Goal: Check status: Check status

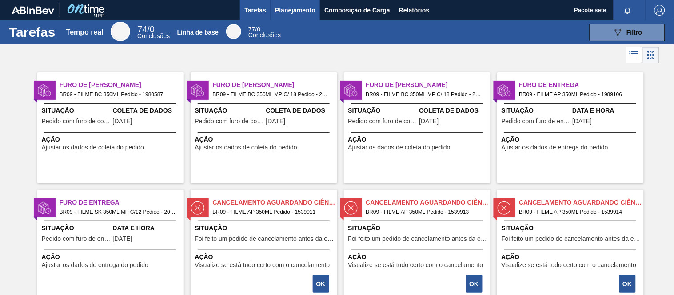
click at [299, 11] on font "Planejamento" at bounding box center [295, 10] width 40 height 7
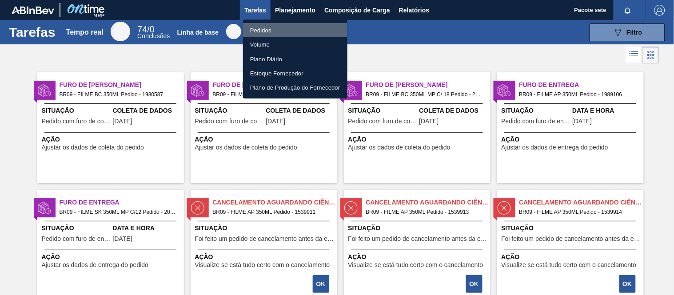
click at [255, 30] on font "Pedidos" at bounding box center [260, 30] width 21 height 7
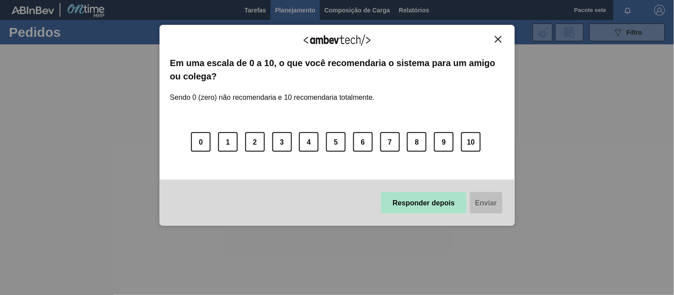
click at [414, 202] on font "Responder depois" at bounding box center [424, 203] width 62 height 8
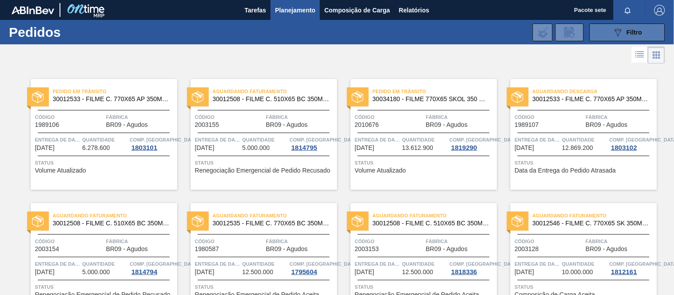
drag, startPoint x: 625, startPoint y: 33, endPoint x: 614, endPoint y: 63, distance: 31.9
click at [625, 33] on div "089F7B8B-B2A5-4AFE-B5C0-19BA573D28AC Filtro" at bounding box center [628, 32] width 30 height 11
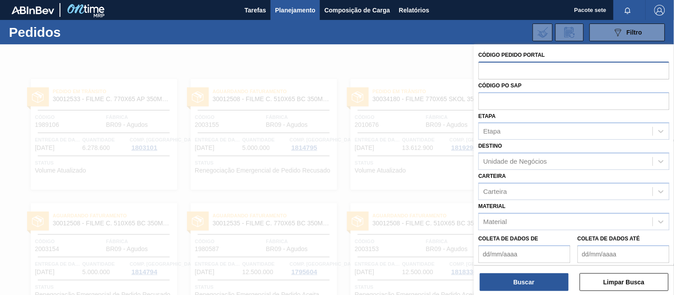
click at [532, 68] on input "text" at bounding box center [573, 70] width 191 height 17
paste input "2003153"
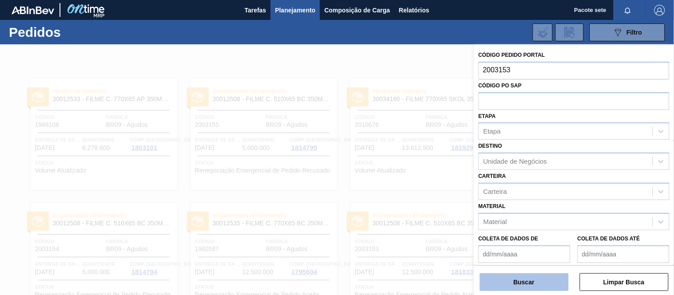
type input "2003153"
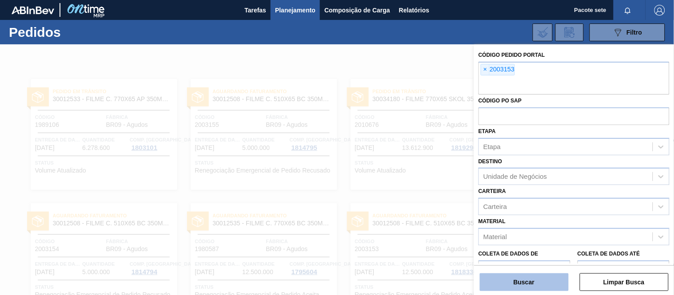
click at [544, 282] on button "Buscar" at bounding box center [524, 283] width 89 height 18
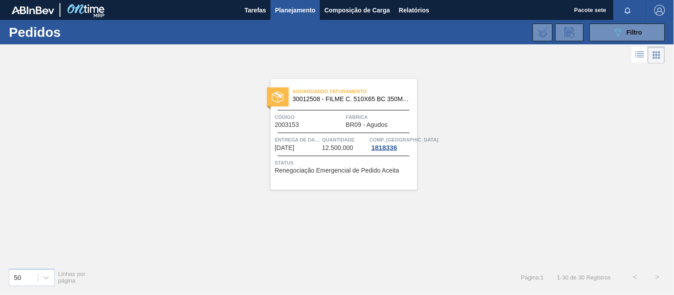
click at [331, 124] on div "Código 2003153" at bounding box center [309, 121] width 69 height 16
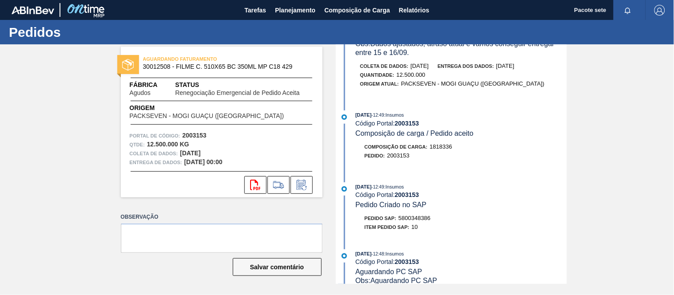
scroll to position [148, 0]
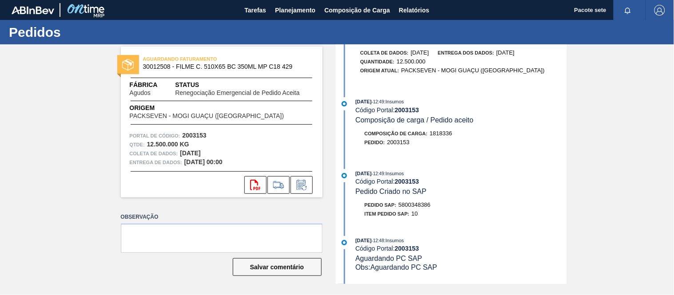
click at [412, 207] on font "5800348386" at bounding box center [414, 205] width 32 height 7
copy font "5800348386"
